Goal: Navigation & Orientation: Find specific page/section

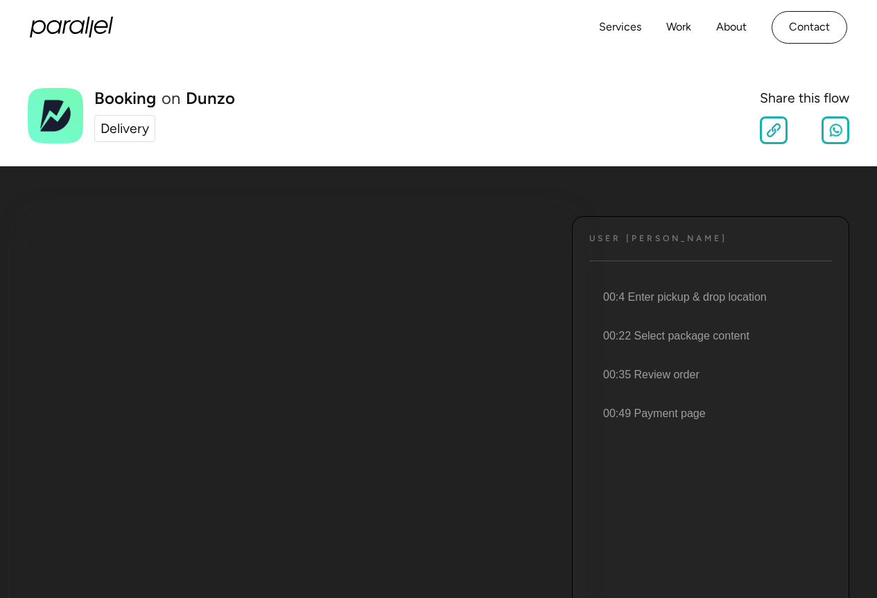
click at [125, 127] on div "Delivery" at bounding box center [124, 129] width 49 height 20
click at [613, 27] on link "Services" at bounding box center [620, 27] width 42 height 20
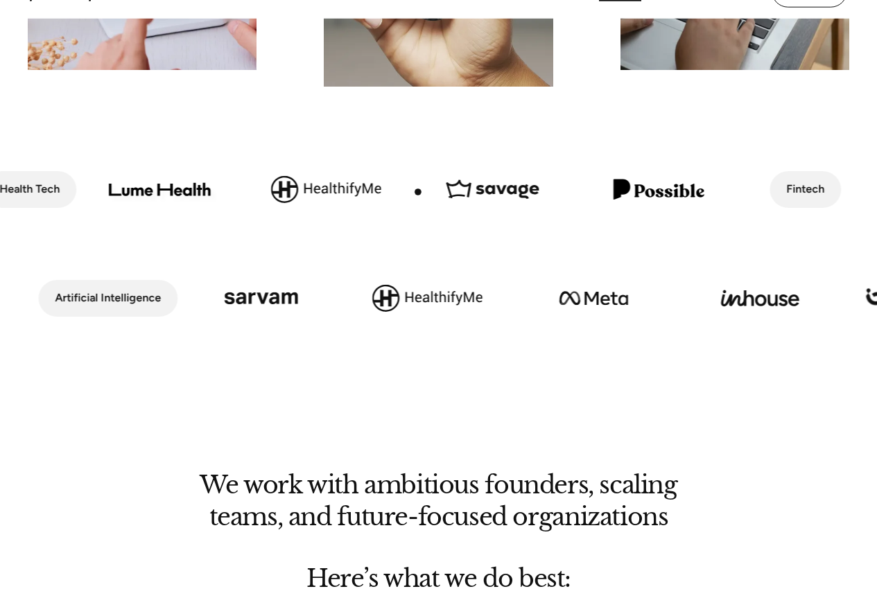
scroll to position [485, 0]
